Goal: Task Accomplishment & Management: Manage account settings

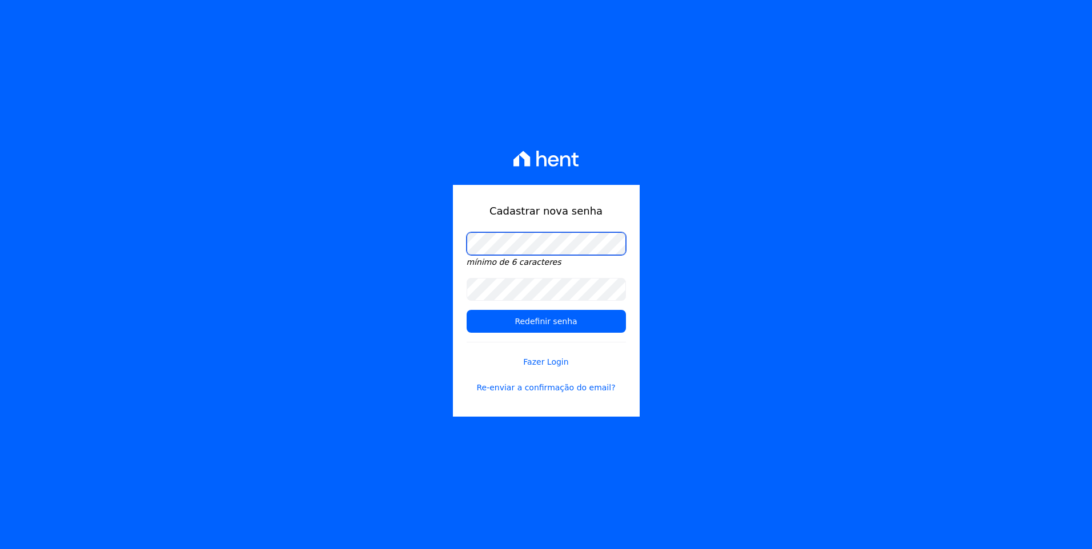
click at [424, 244] on div "Cadastrar nova senha mínimo de 6 caracteres Redefinir senha Fazer Login Re-envi…" at bounding box center [546, 274] width 1092 height 549
drag, startPoint x: 417, startPoint y: 202, endPoint x: 435, endPoint y: 232, distance: 35.1
click at [417, 202] on div "Cadastrar nova senha mínimo de 6 caracteres Redefinir senha Fazer Login Re-envi…" at bounding box center [546, 274] width 1092 height 549
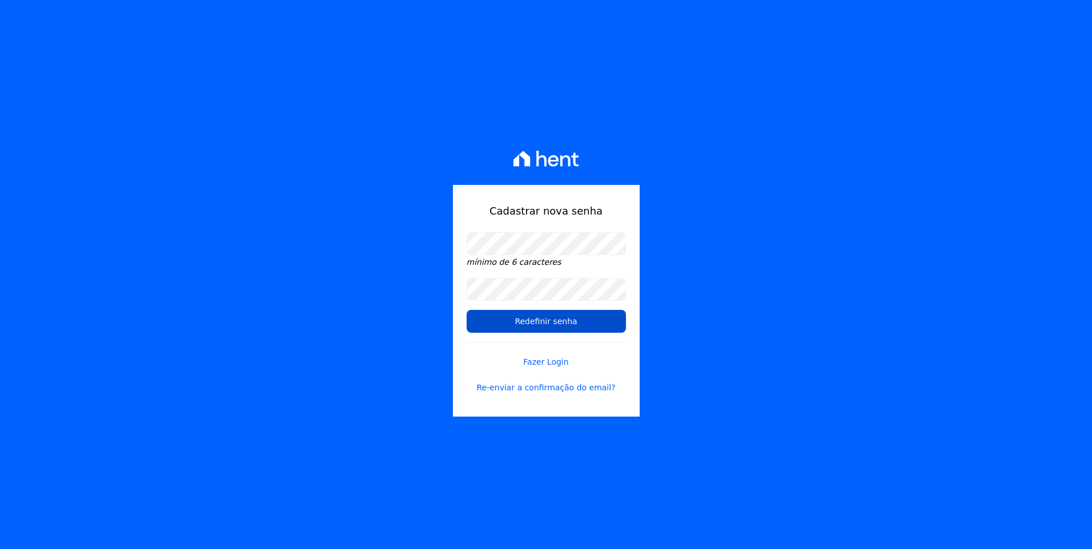
click at [530, 321] on input "Redefinir senha" at bounding box center [546, 321] width 159 height 23
click at [565, 324] on input "Redefinir senha" at bounding box center [546, 321] width 159 height 23
click at [566, 321] on input "Redefinir senha" at bounding box center [546, 321] width 159 height 23
click at [568, 320] on input "Redefinir senha" at bounding box center [546, 321] width 159 height 23
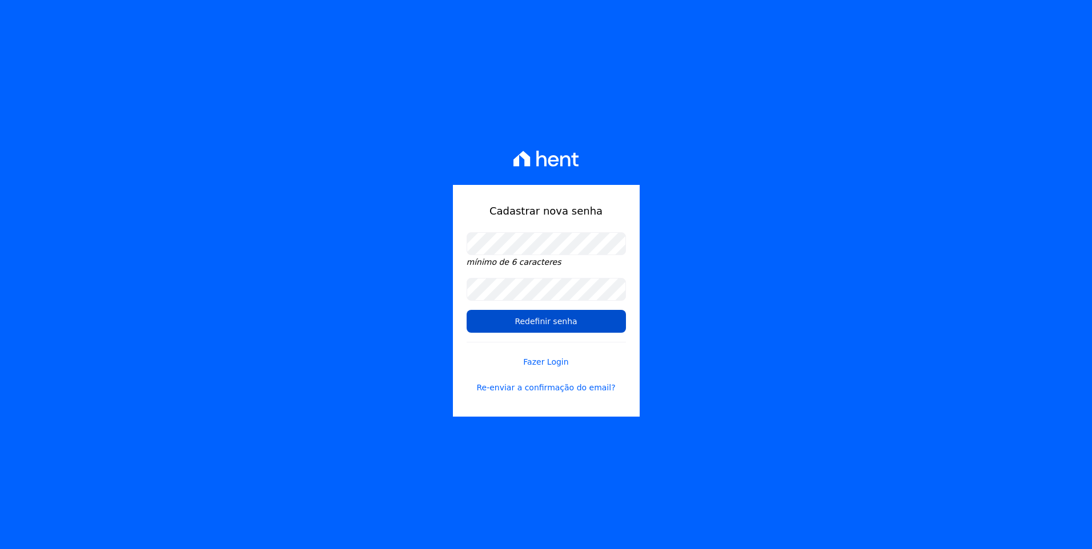
click at [568, 320] on input "Redefinir senha" at bounding box center [546, 321] width 159 height 23
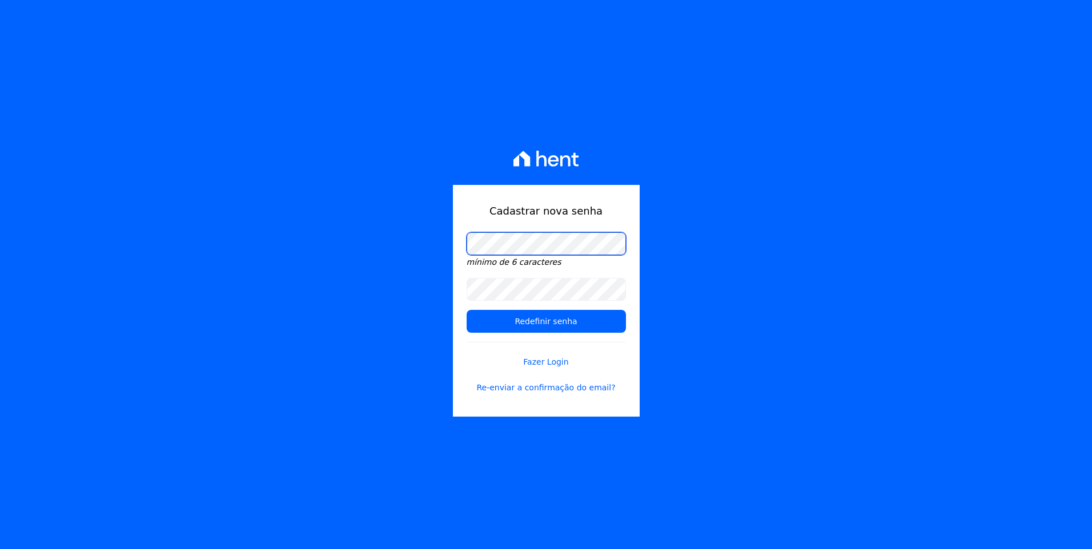
click at [432, 238] on div "Cadastrar nova senha mínimo de 6 caracteres Redefinir senha Fazer Login Re-envi…" at bounding box center [546, 274] width 1092 height 549
click at [381, 286] on div "Cadastrar nova senha mínimo de 6 caracteres Redefinir senha Fazer Login Re-envi…" at bounding box center [546, 274] width 1092 height 549
click at [423, 277] on div "Cadastrar nova senha mínimo de 6 caracteres Redefinir senha Fazer Login Re-envi…" at bounding box center [546, 274] width 1092 height 549
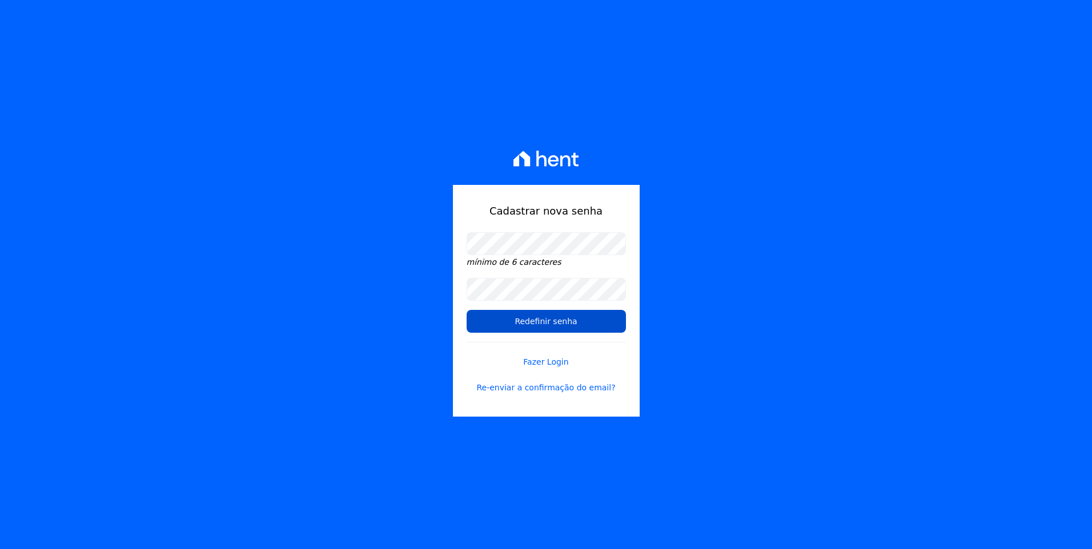
click at [595, 318] on input "Redefinir senha" at bounding box center [546, 321] width 159 height 23
click at [576, 323] on input "Redefinir senha" at bounding box center [546, 321] width 159 height 23
click at [575, 323] on input "Redefinir senha" at bounding box center [546, 321] width 159 height 23
click at [570, 323] on input "Redefinir senha" at bounding box center [546, 321] width 159 height 23
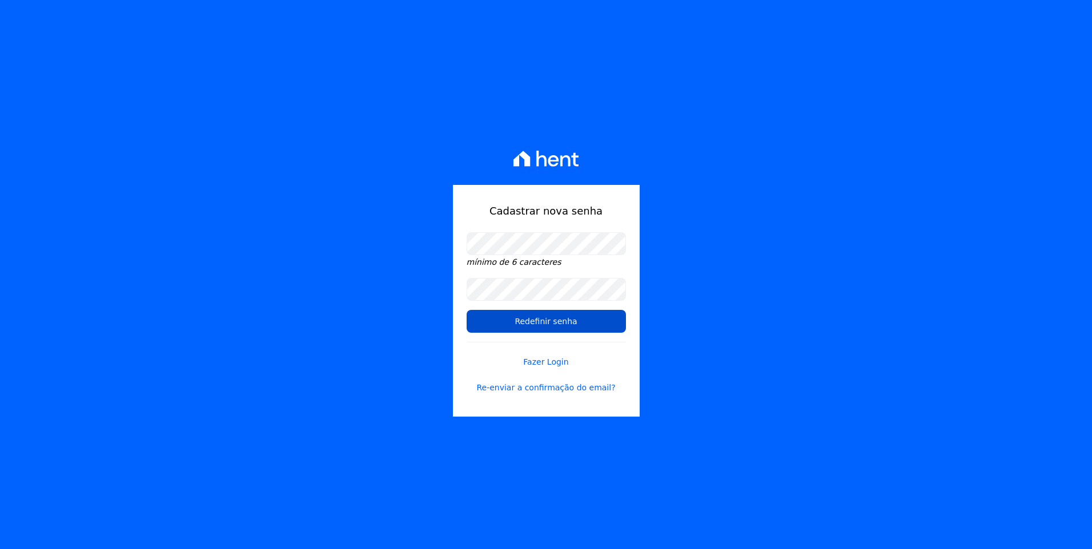
click at [570, 323] on input "Redefinir senha" at bounding box center [546, 321] width 159 height 23
click at [571, 320] on input "Redefinir senha" at bounding box center [546, 321] width 159 height 23
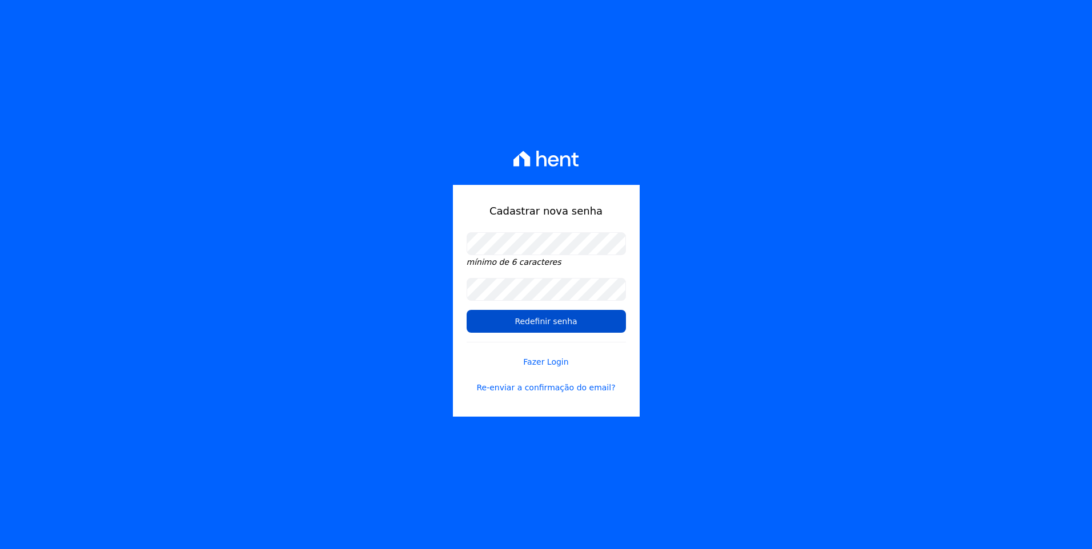
click at [571, 320] on input "Redefinir senha" at bounding box center [546, 321] width 159 height 23
click at [573, 316] on input "Redefinir senha" at bounding box center [546, 321] width 159 height 23
click at [516, 321] on input "Redefinir senha" at bounding box center [546, 321] width 159 height 23
